Goal: Find specific page/section: Find specific page/section

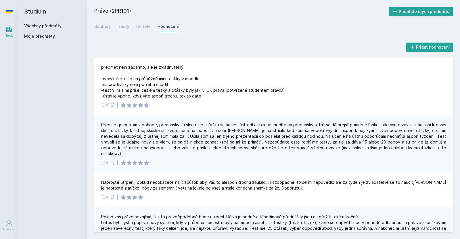
click at [62, 24] on div "Všechny předměty" at bounding box center [53, 26] width 58 height 6
click at [62, 22] on h2 "Studium" at bounding box center [53, 11] width 58 height 23
click at [58, 24] on link "Všechny předměty" at bounding box center [42, 25] width 37 height 5
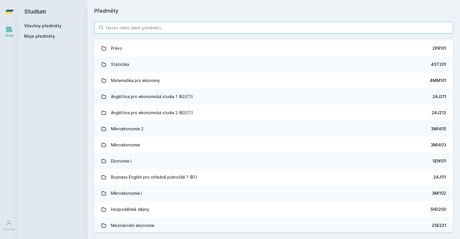
click at [170, 26] on input "search" at bounding box center [273, 28] width 359 height 12
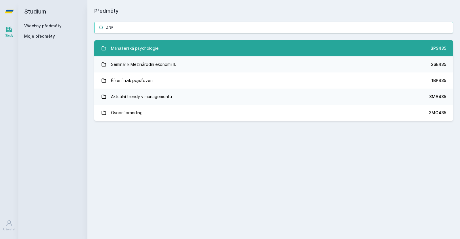
type input "435"
click at [174, 45] on link "Manažerská psychologie 3PS435" at bounding box center [273, 48] width 359 height 16
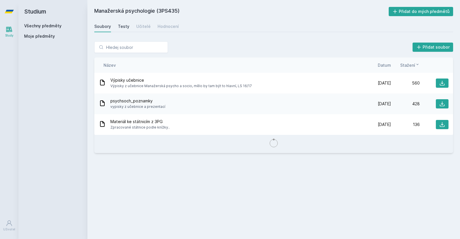
click at [126, 27] on div "Testy" at bounding box center [124, 27] width 12 height 6
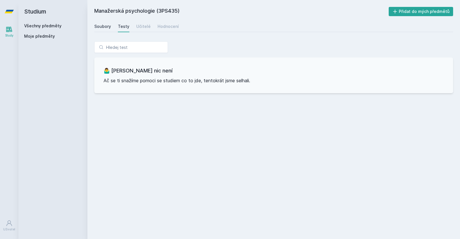
click at [108, 26] on div "Soubory" at bounding box center [102, 27] width 17 height 6
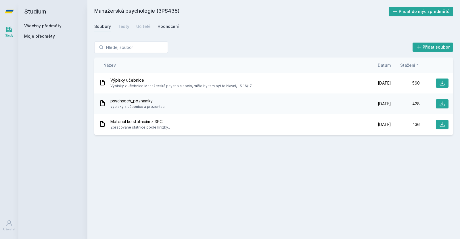
click at [163, 28] on div "Hodnocení" at bounding box center [168, 27] width 21 height 6
